Goal: Navigation & Orientation: Find specific page/section

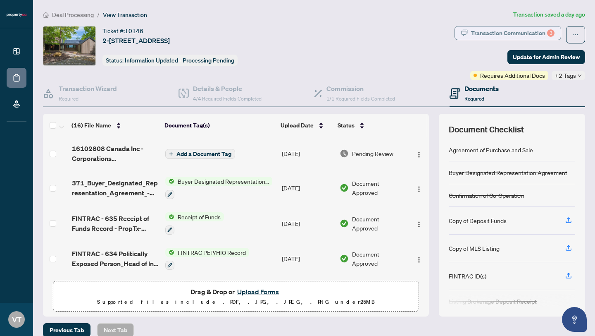
click at [529, 30] on div "Transaction Communication 3" at bounding box center [512, 32] width 83 height 13
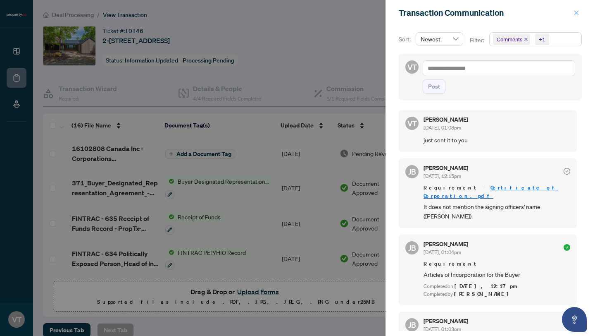
click at [576, 11] on icon "close" at bounding box center [577, 13] width 6 height 6
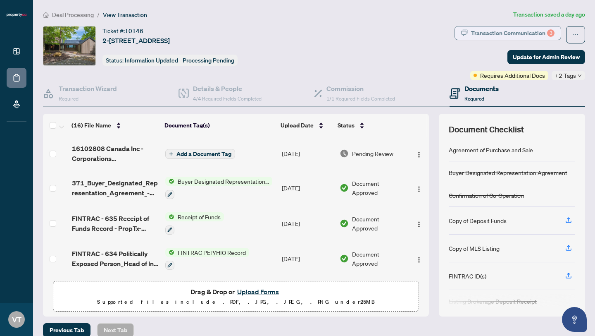
click at [526, 33] on div "Transaction Communication 3" at bounding box center [512, 32] width 83 height 13
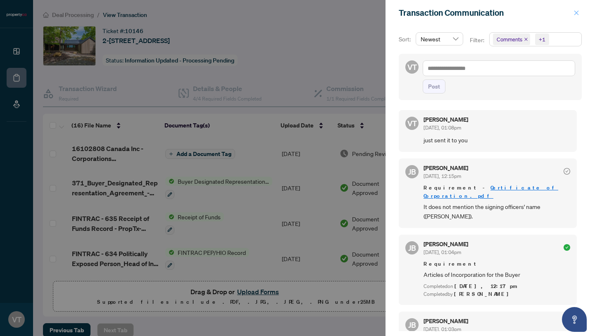
click at [577, 12] on icon "close" at bounding box center [577, 13] width 6 height 6
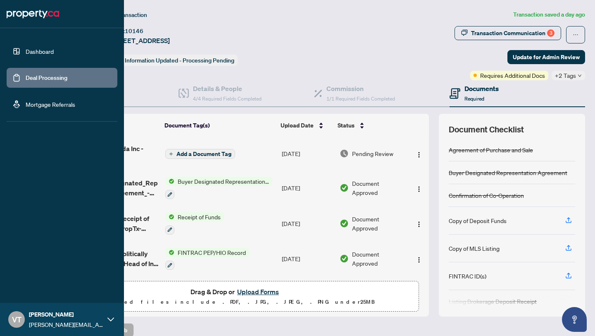
click at [26, 49] on link "Dashboard" at bounding box center [40, 51] width 28 height 7
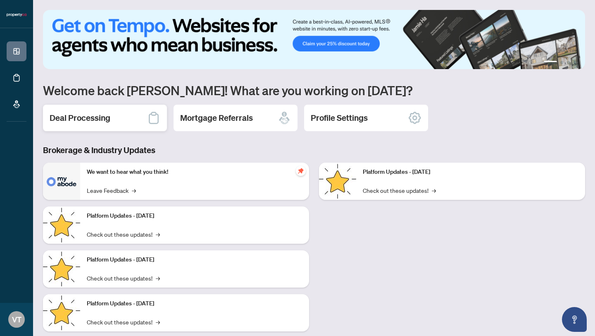
click at [134, 117] on div "Deal Processing" at bounding box center [105, 118] width 124 height 26
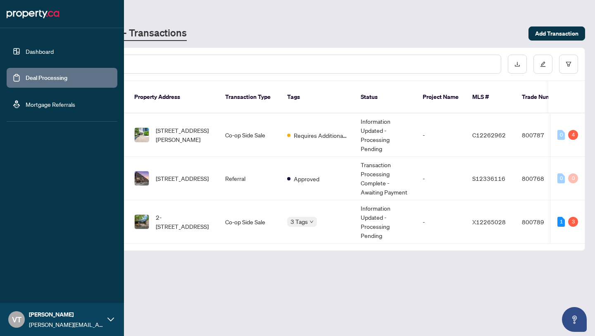
click at [26, 50] on link "Dashboard" at bounding box center [40, 51] width 28 height 7
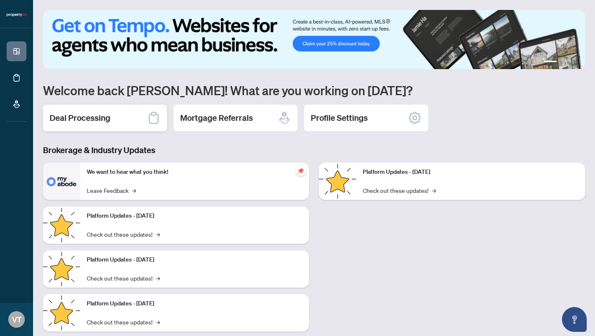
click at [138, 123] on div "Deal Processing" at bounding box center [105, 118] width 124 height 26
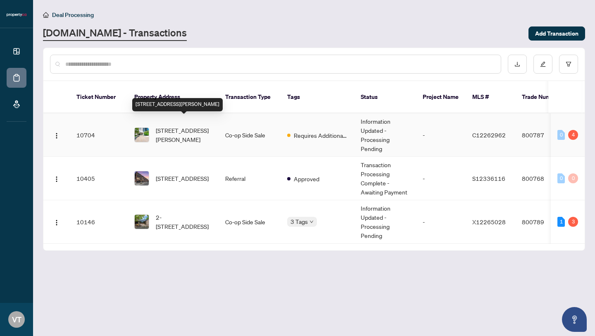
click at [177, 129] on span "[STREET_ADDRESS][PERSON_NAME]" at bounding box center [184, 135] width 56 height 18
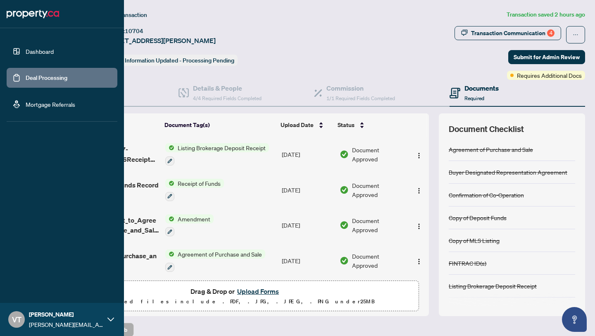
click at [26, 50] on link "Dashboard" at bounding box center [40, 51] width 28 height 7
